Goal: Navigation & Orientation: Go to known website

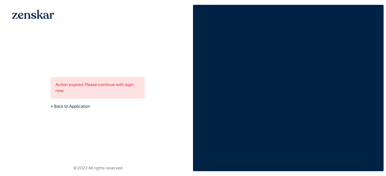
click at [72, 106] on link "« Back to Application" at bounding box center [70, 107] width 39 height 6
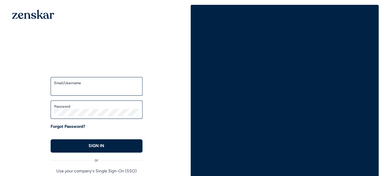
click at [109, 91] on input "Email/Username" at bounding box center [96, 89] width 85 height 7
type input "**********"
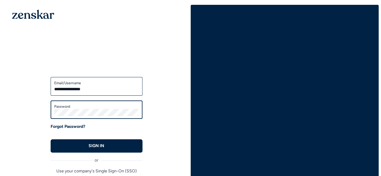
click at [51, 140] on button "SIGN IN" at bounding box center [97, 146] width 92 height 13
